Goal: Task Accomplishment & Management: Manage account settings

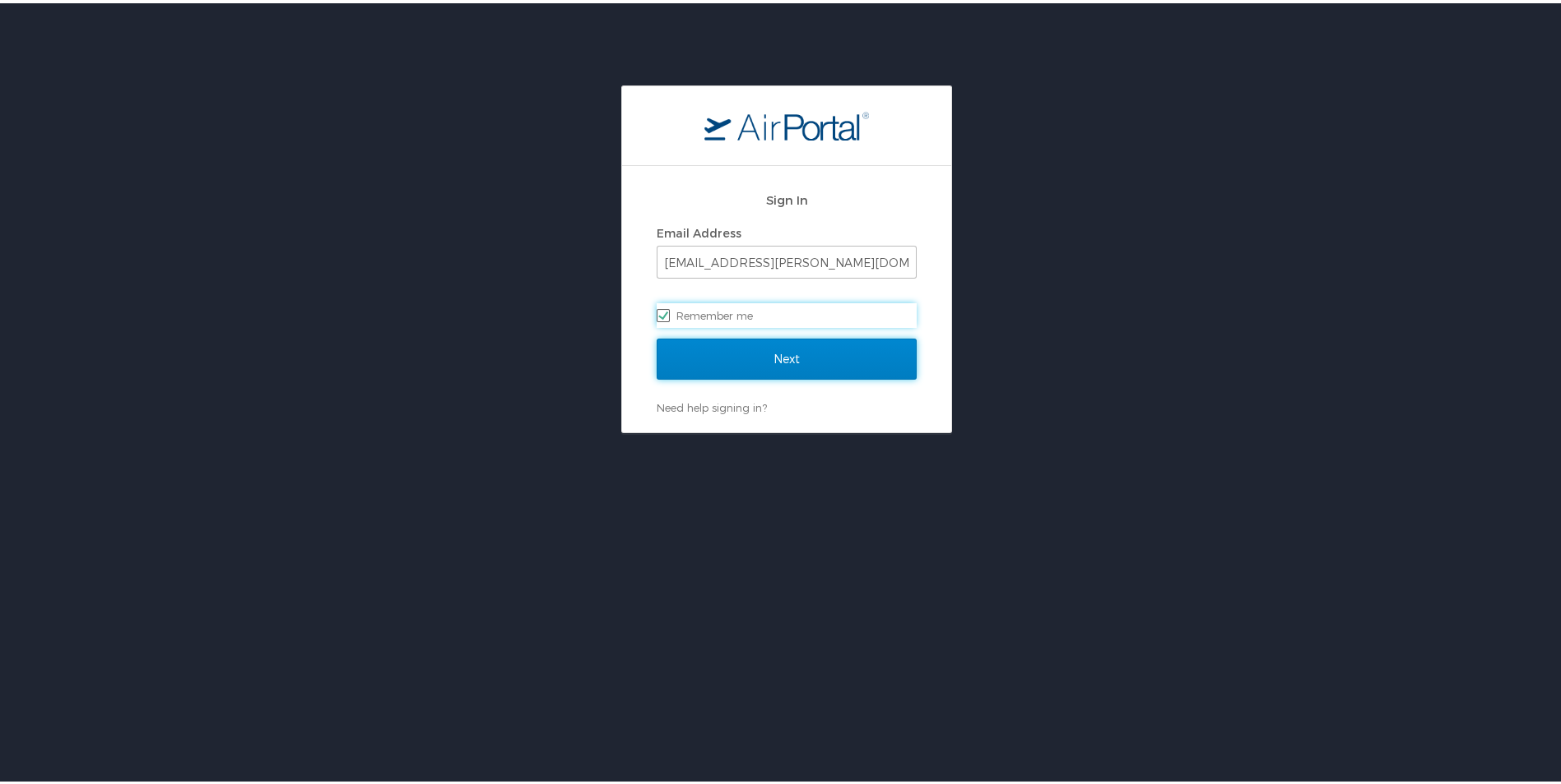
click at [823, 353] on input "Next" at bounding box center [786, 356] width 260 height 42
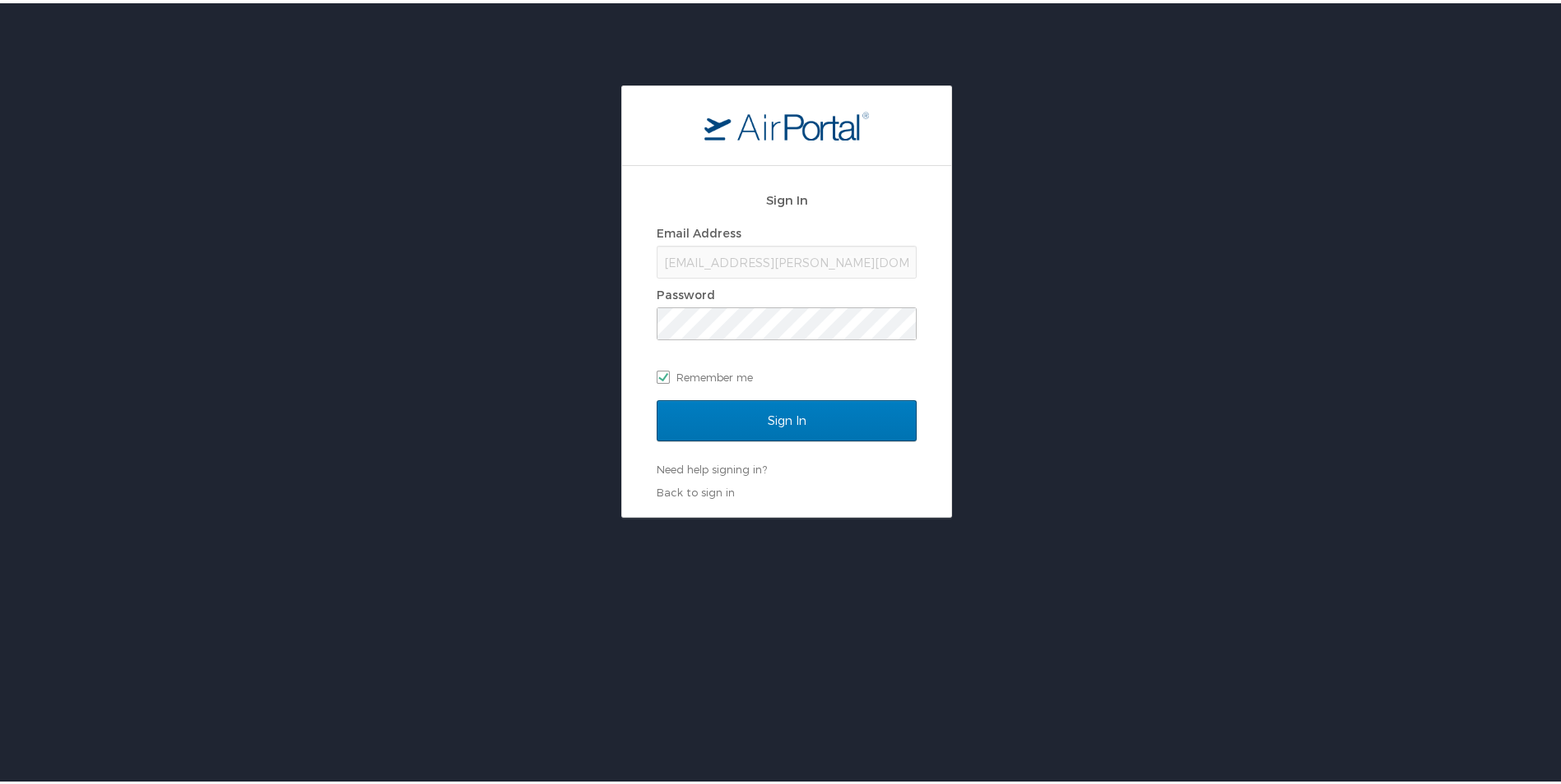
click at [1093, 444] on div "Sign In Email Address [EMAIL_ADDRESS][PERSON_NAME][DOMAIN_NAME] Password Rememb…" at bounding box center [786, 298] width 1573 height 433
click at [777, 415] on input "Sign In" at bounding box center [786, 418] width 260 height 42
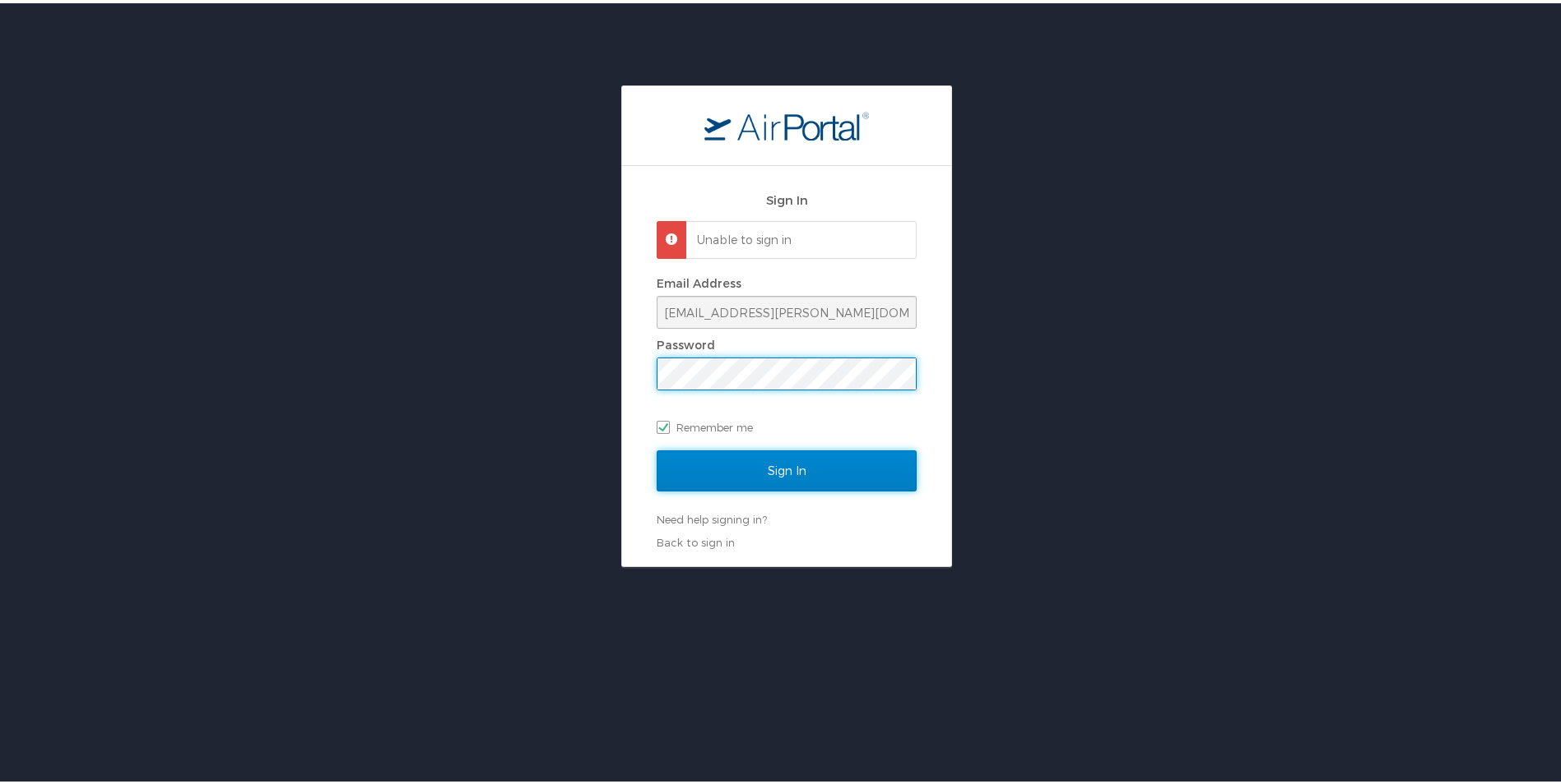
click at [772, 465] on input "Sign In" at bounding box center [786, 468] width 260 height 42
click at [629, 368] on div "Sign In Unable to sign in Email Address ulander.holloway@lsuhs.edu Password Rem…" at bounding box center [786, 362] width 329 height 401
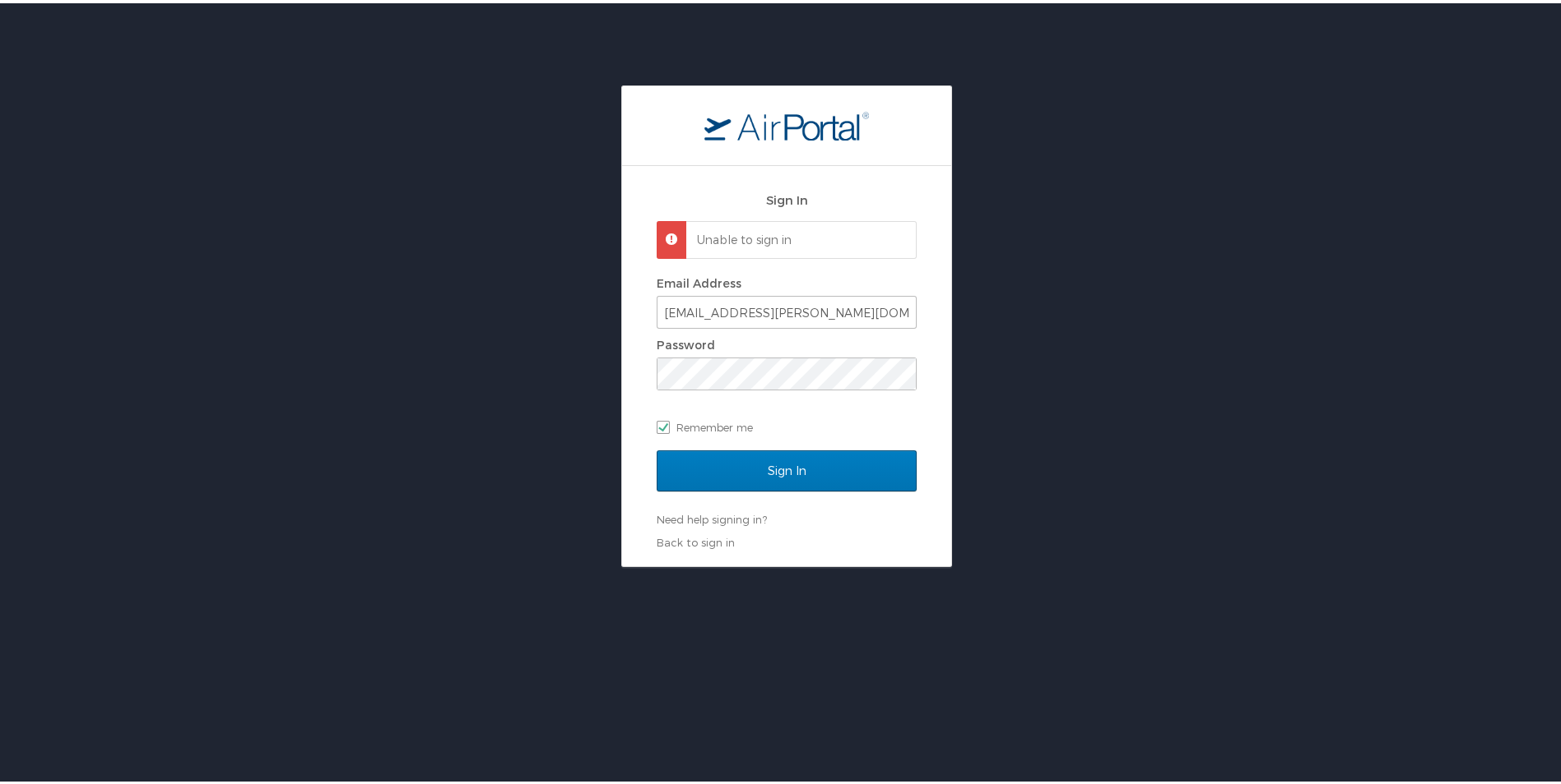
click at [1215, 399] on div "Sign In Unable to sign in Email Address ulander.holloway@lsuhs.edu Password Rem…" at bounding box center [786, 323] width 1573 height 482
click at [799, 468] on input "Sign In" at bounding box center [786, 468] width 260 height 42
click at [610, 372] on div "Sign In Unable to sign in Email Address ulander.holloway@lsuhs.edu Password Rem…" at bounding box center [786, 323] width 1573 height 482
click at [1084, 432] on div "Sign In Unable to sign in Email Address ulander.holloway@lsuhs.edu Password Rem…" at bounding box center [786, 323] width 1573 height 482
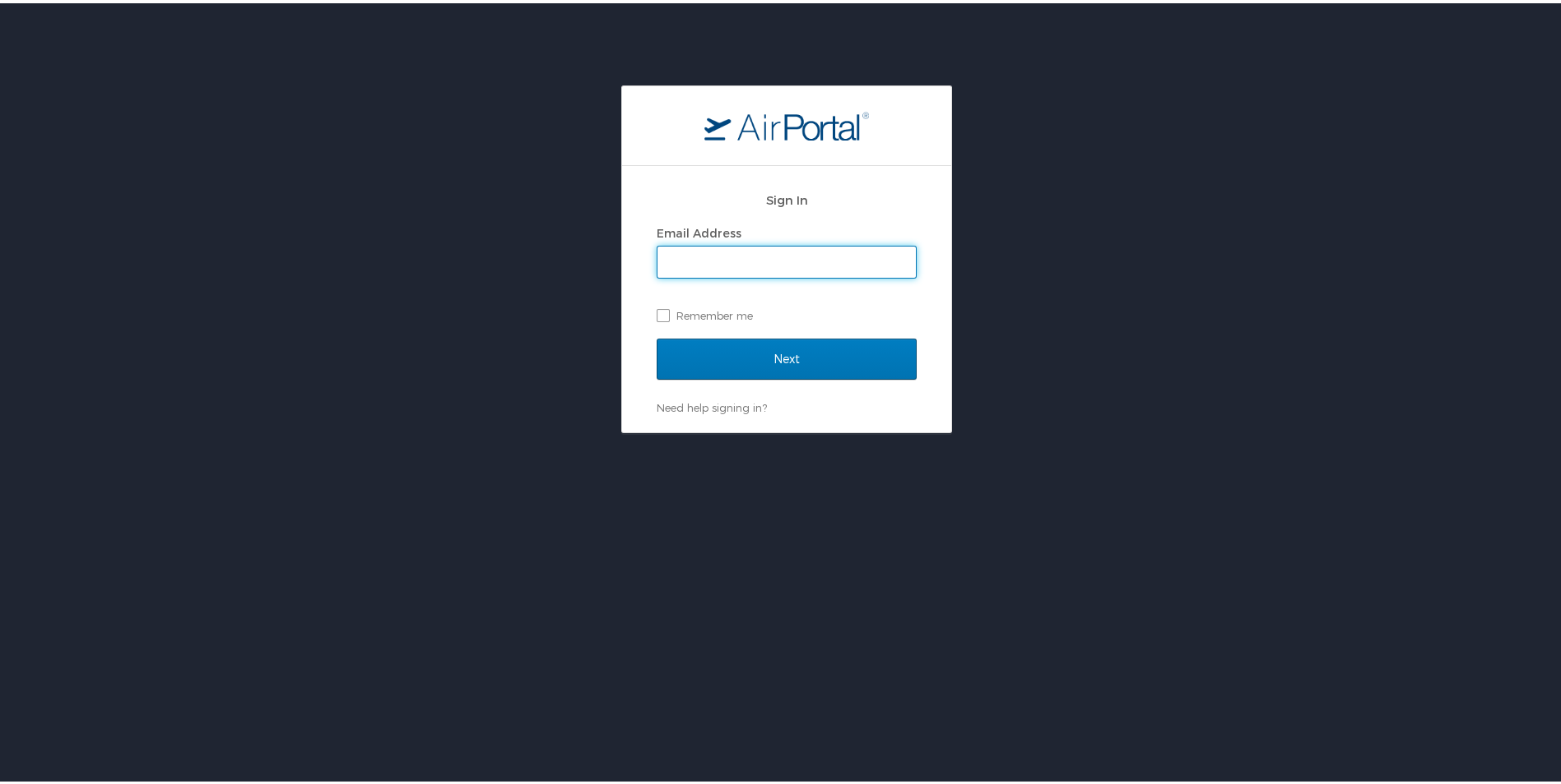
click at [679, 261] on input "Email Address" at bounding box center [786, 259] width 259 height 32
type input "[EMAIL_ADDRESS][PERSON_NAME][DOMAIN_NAME]"
click at [658, 316] on label "Remember me" at bounding box center [786, 312] width 260 height 25
click at [658, 316] on input "Remember me" at bounding box center [662, 311] width 11 height 11
checkbox input "true"
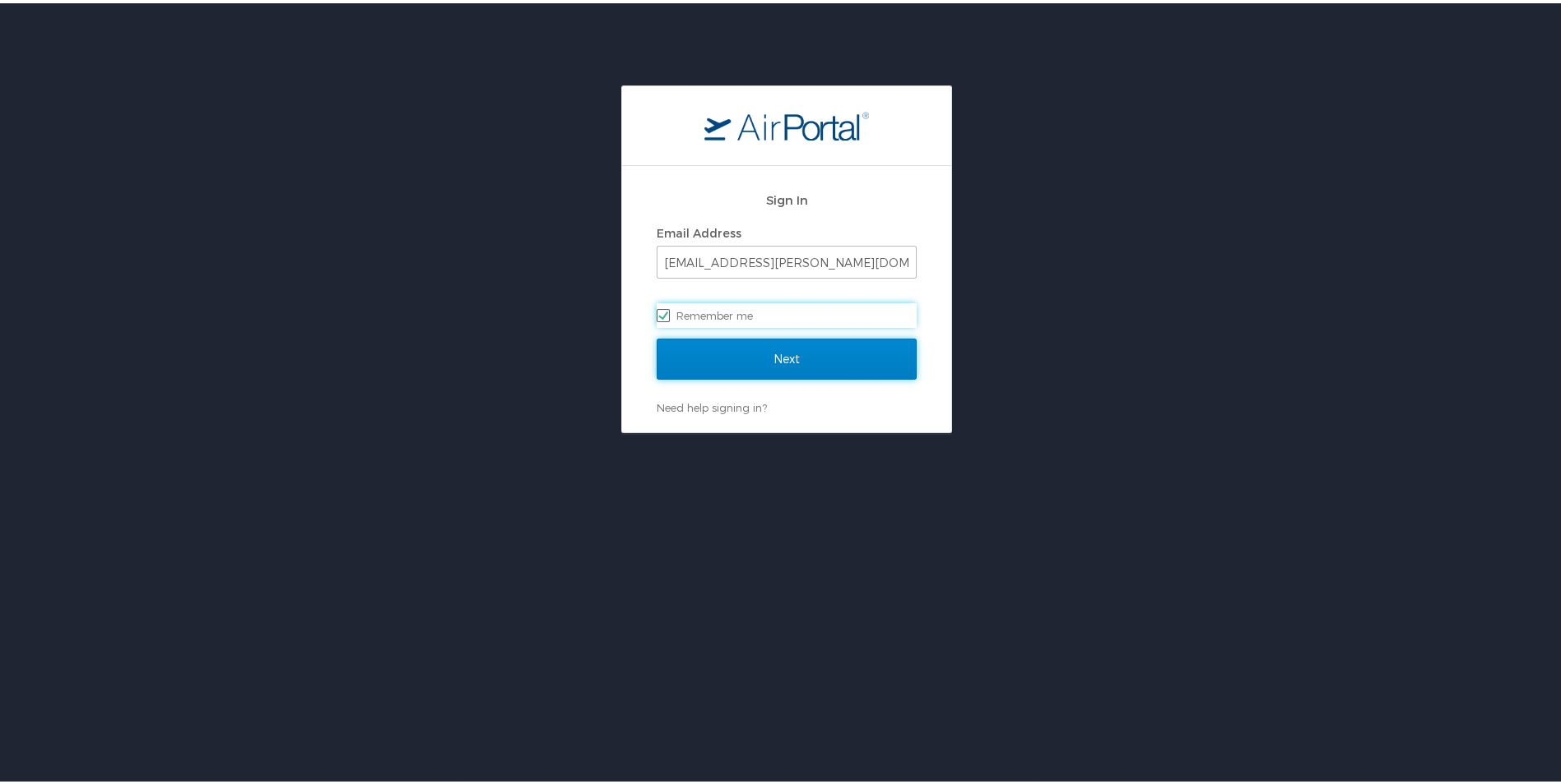
click at [741, 355] on input "Next" at bounding box center [786, 356] width 260 height 42
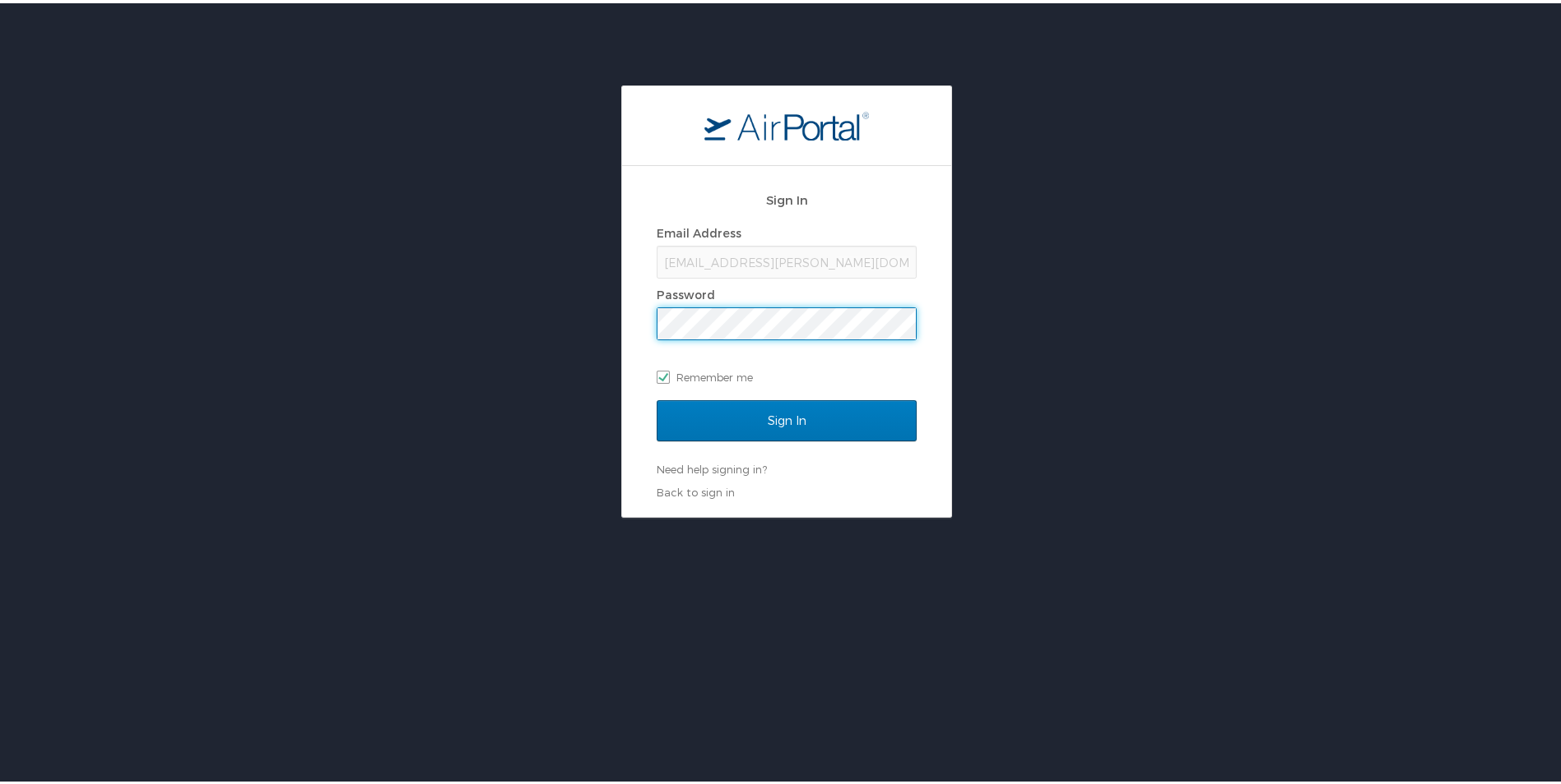
click at [1154, 440] on div "Sign In Email Address ulander.holloway@lsuhs.edu Password Remember me Sign In N…" at bounding box center [786, 298] width 1573 height 433
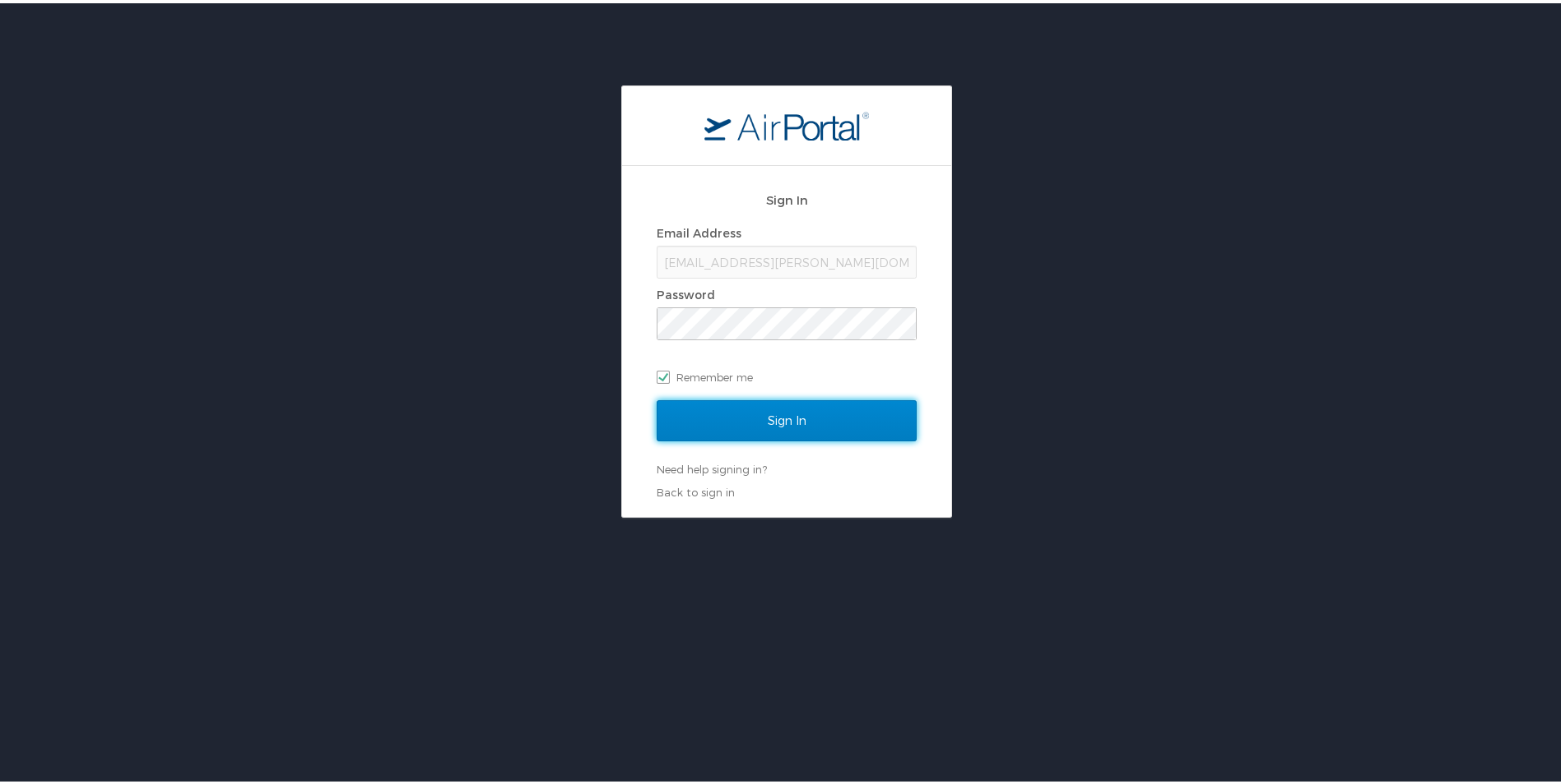
click at [781, 420] on input "Sign In" at bounding box center [786, 418] width 260 height 42
